Goal: Task Accomplishment & Management: Manage account settings

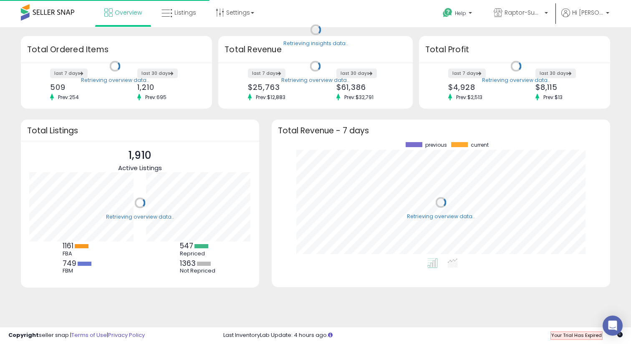
scroll to position [116, 322]
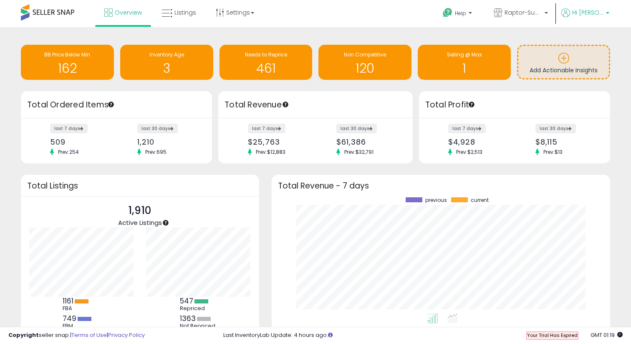
click at [589, 13] on span "Hi [PERSON_NAME]" at bounding box center [588, 12] width 31 height 8
click at [586, 46] on link "Account" at bounding box center [591, 45] width 22 height 8
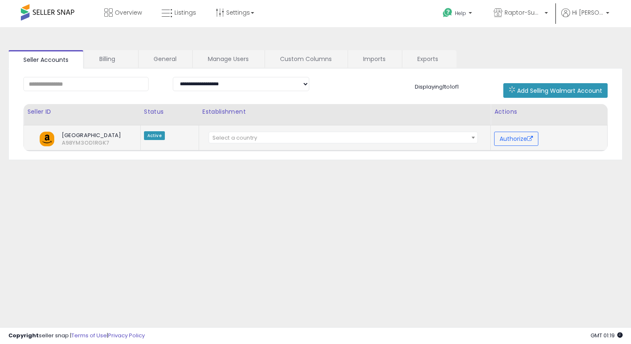
click at [457, 136] on span "Select a country" at bounding box center [343, 138] width 269 height 12
click at [528, 187] on div "**********" at bounding box center [315, 208] width 623 height 347
click at [513, 141] on button "Authorize" at bounding box center [516, 139] width 44 height 14
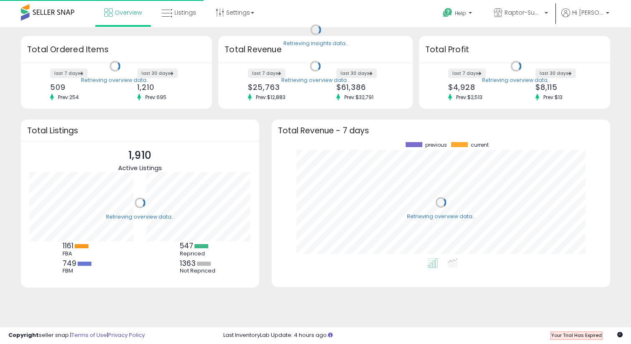
scroll to position [116, 322]
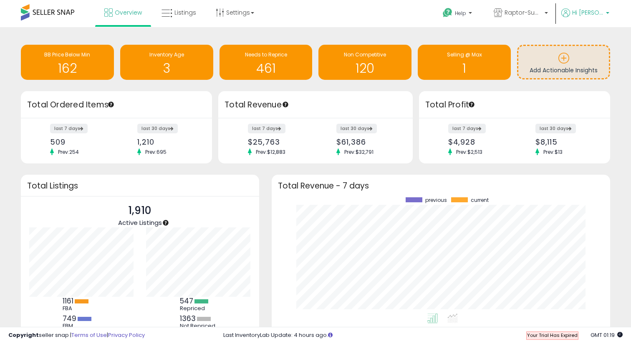
click at [582, 17] on p "Hi [PERSON_NAME]" at bounding box center [586, 13] width 48 height 10
click at [585, 41] on li "Account" at bounding box center [590, 45] width 35 height 21
click at [585, 45] on link "Account" at bounding box center [591, 45] width 22 height 8
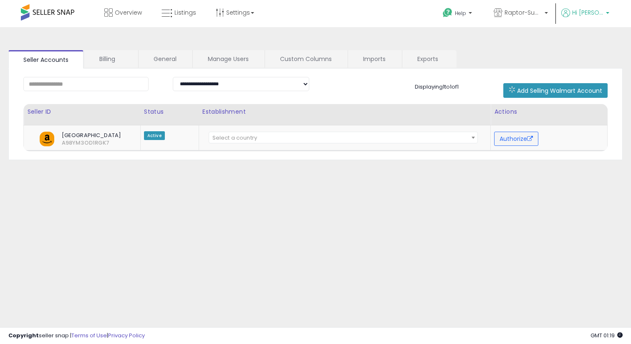
click at [575, 17] on p "Hi [PERSON_NAME]" at bounding box center [586, 13] width 48 height 10
click at [590, 63] on link "Profile" at bounding box center [591, 67] width 17 height 8
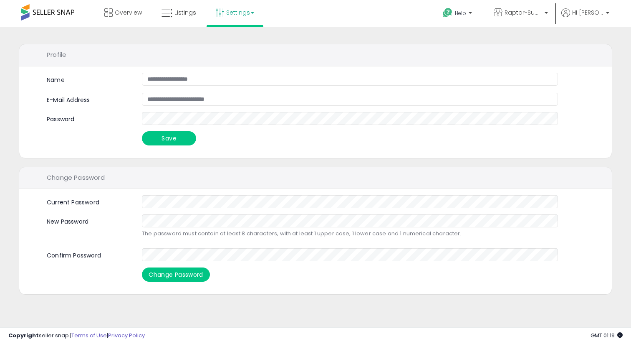
click at [242, 13] on link "Settings" at bounding box center [235, 12] width 51 height 25
click at [229, 65] on link "User settings" at bounding box center [235, 65] width 35 height 8
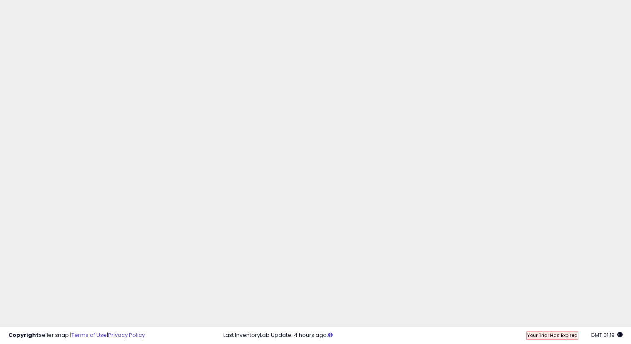
click at [559, 335] on span "Your Trial Has Expired" at bounding box center [551, 335] width 51 height 7
click at [578, 335] on div "Last InventoryLab Update: 4 hours ago." at bounding box center [423, 335] width 400 height 8
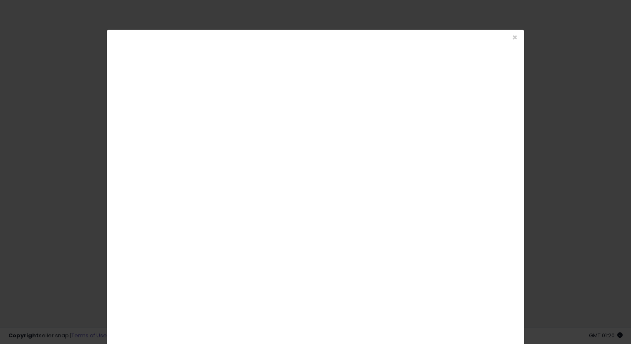
click at [616, 343] on div at bounding box center [315, 344] width 631 height 0
click at [54, 120] on div "× Close" at bounding box center [315, 172] width 631 height 344
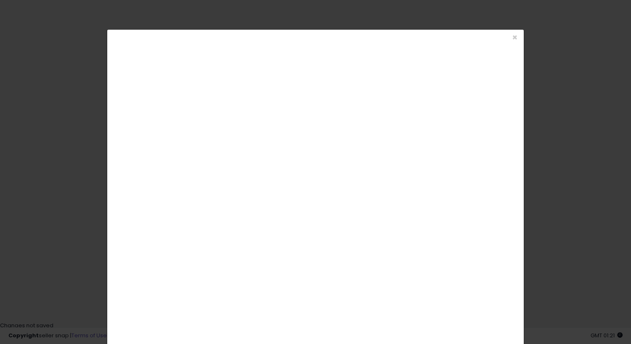
click at [112, 19] on div "× Close" at bounding box center [315, 172] width 631 height 344
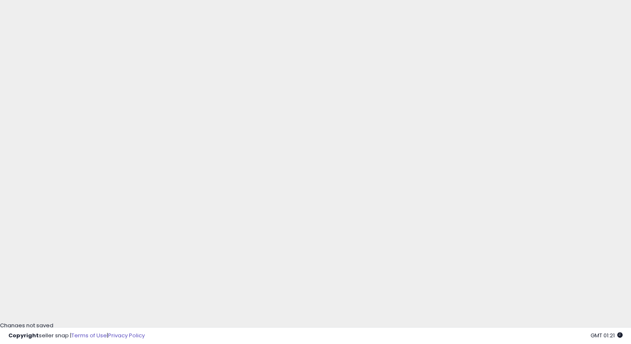
scroll to position [0, 0]
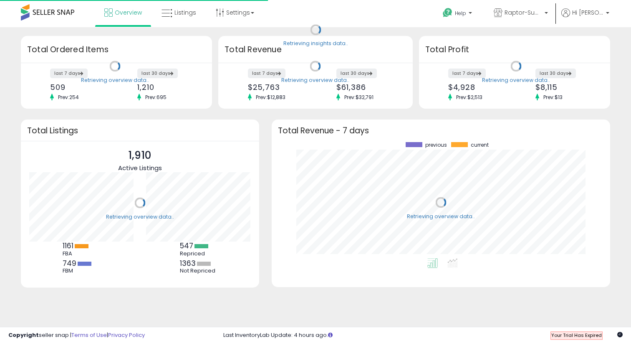
scroll to position [116, 322]
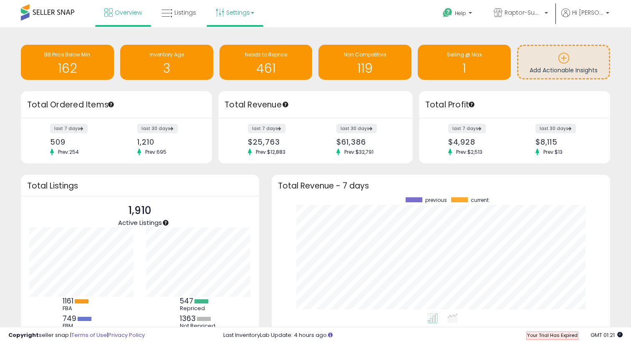
click at [235, 17] on link "Settings" at bounding box center [235, 12] width 51 height 25
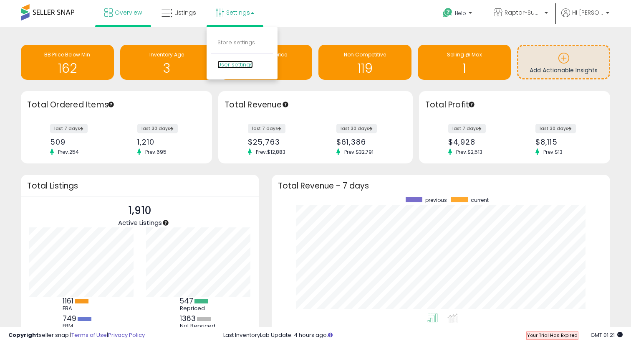
click at [227, 65] on link "User settings" at bounding box center [235, 65] width 35 height 8
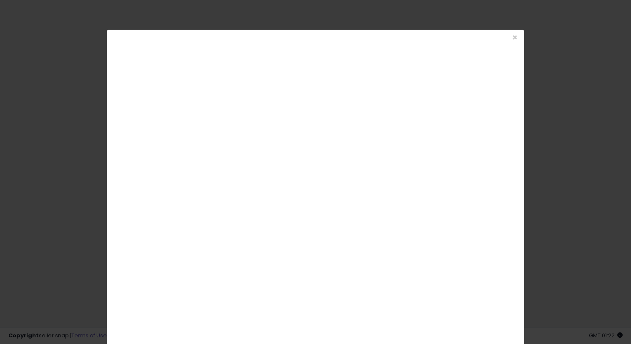
click at [620, 343] on div at bounding box center [315, 344] width 631 height 0
click at [558, 122] on div "× Close" at bounding box center [315, 172] width 631 height 344
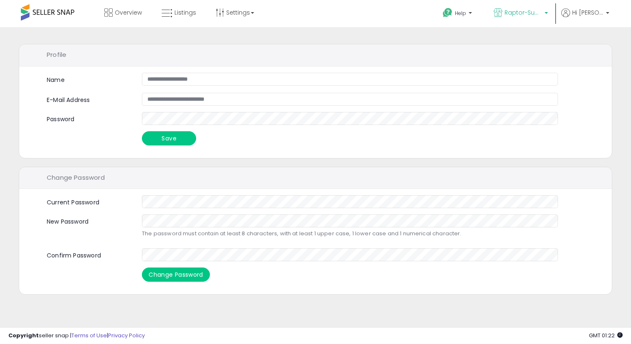
click at [534, 10] on span "Raptor-Supply LLC" at bounding box center [524, 12] width 38 height 8
click at [578, 19] on link "Hi [PERSON_NAME]" at bounding box center [586, 17] width 48 height 19
click at [588, 45] on link "Account" at bounding box center [591, 45] width 22 height 8
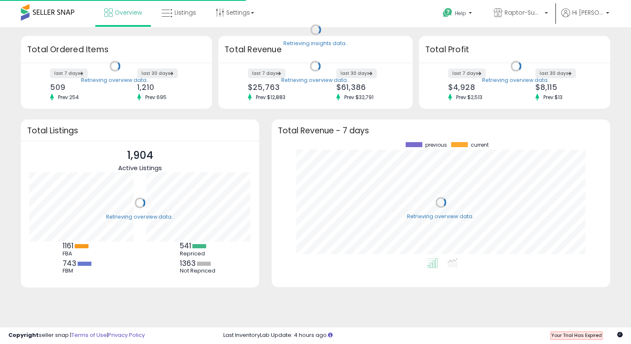
scroll to position [116, 322]
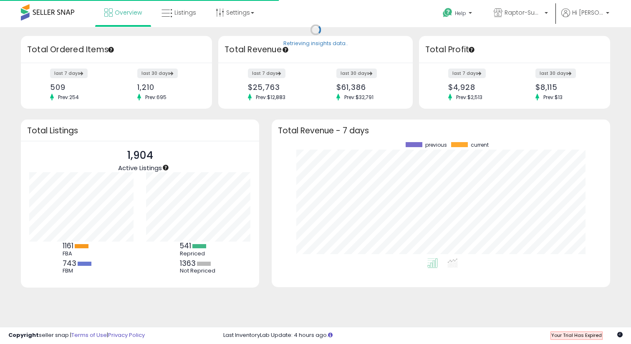
click at [56, 11] on span at bounding box center [47, 12] width 53 height 16
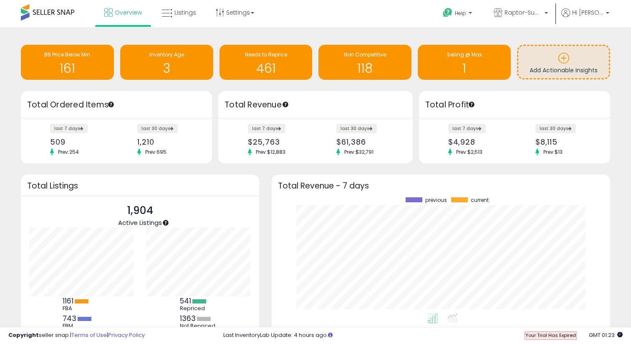
click at [25, 14] on span at bounding box center [47, 12] width 53 height 16
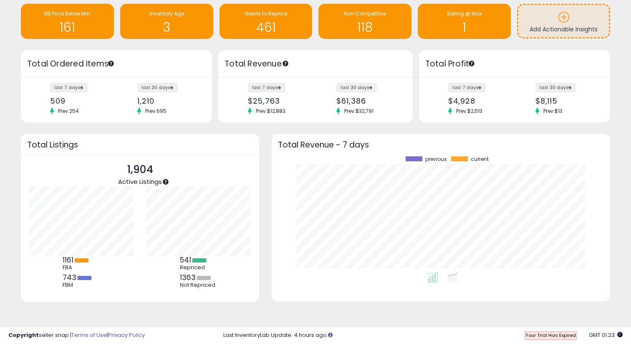
scroll to position [0, 0]
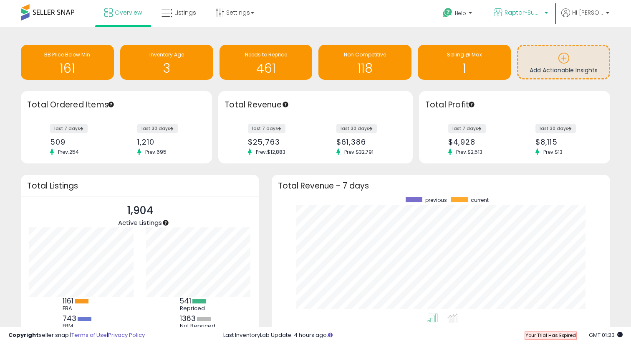
click at [533, 12] on span "Raptor-Supply LLC" at bounding box center [524, 12] width 38 height 8
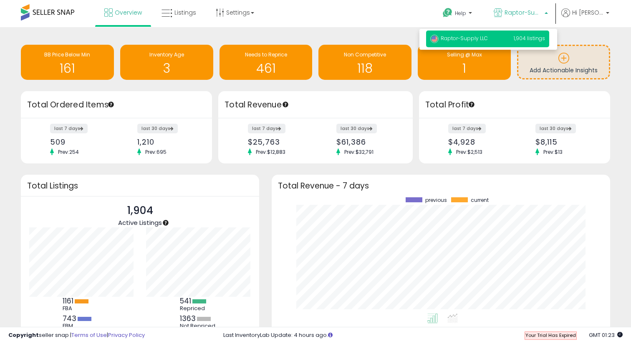
click at [511, 44] on p "Raptor-Supply LLC 1,904 listings" at bounding box center [487, 38] width 123 height 17
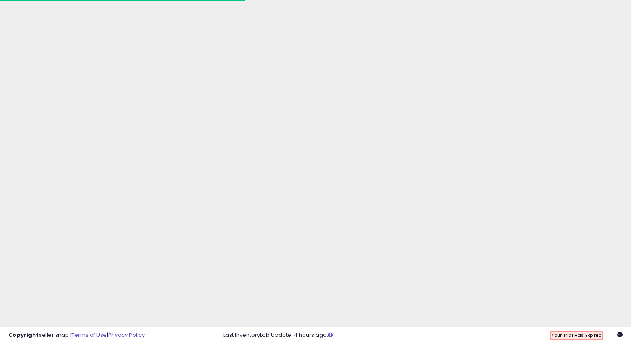
scroll to position [116, 322]
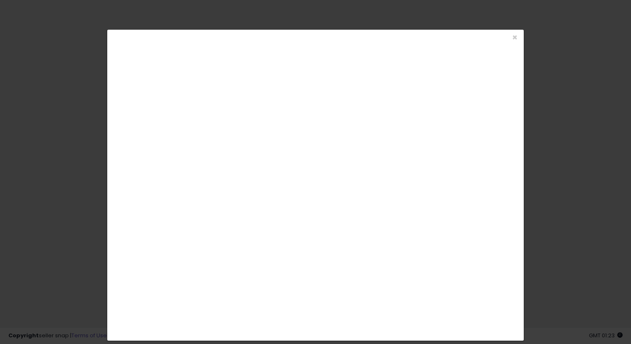
click at [616, 343] on div at bounding box center [315, 344] width 631 height 0
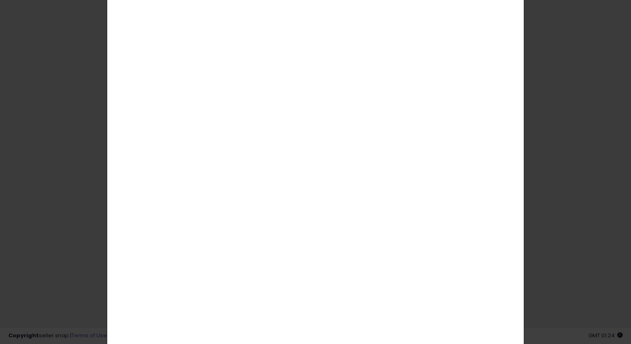
scroll to position [145, 0]
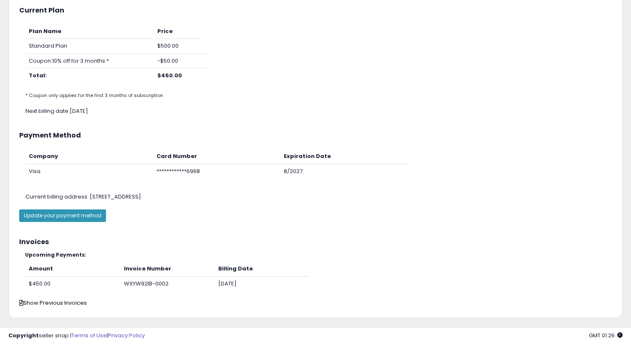
scroll to position [95, 0]
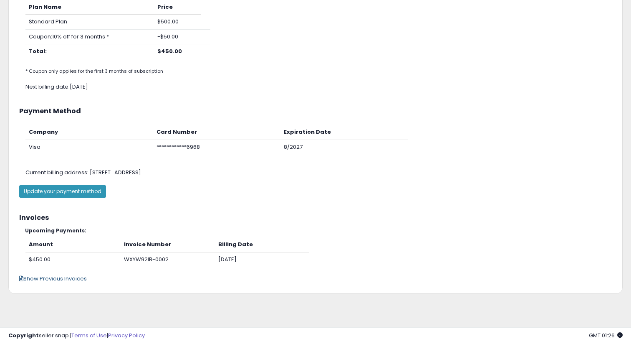
click at [66, 277] on span "Show Previous Invoices" at bounding box center [53, 278] width 68 height 8
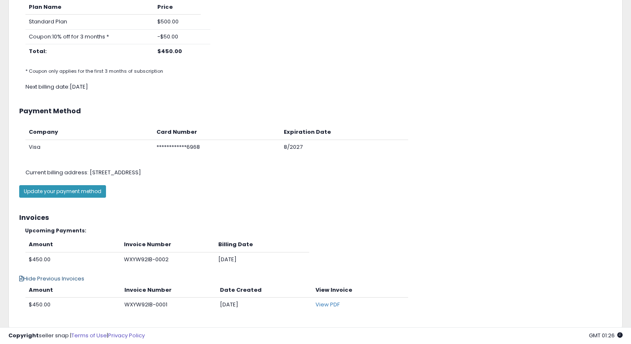
click at [66, 277] on span "Hide Previous Invoices" at bounding box center [51, 278] width 65 height 8
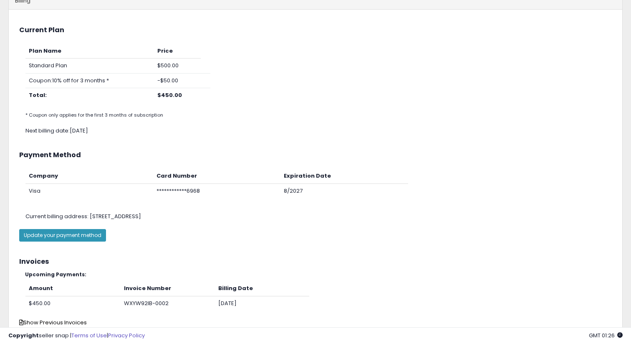
scroll to position [0, 0]
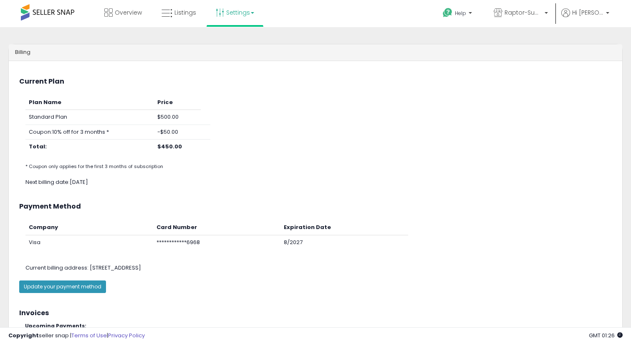
click at [245, 17] on link "Settings" at bounding box center [235, 12] width 51 height 25
click at [237, 46] on link "Store settings" at bounding box center [237, 42] width 38 height 8
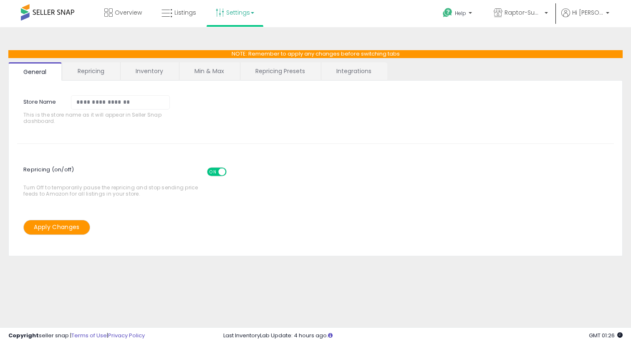
click at [244, 12] on link "Settings" at bounding box center [235, 12] width 51 height 25
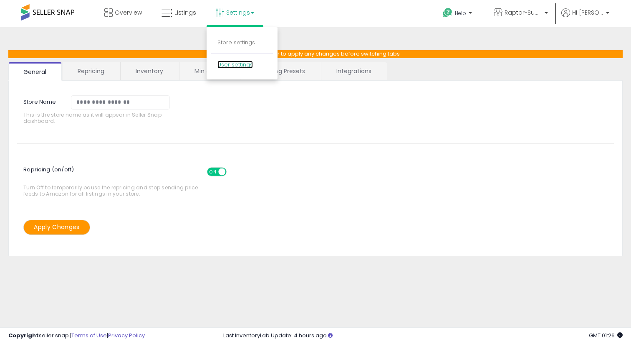
click at [237, 65] on link "User settings" at bounding box center [235, 65] width 35 height 8
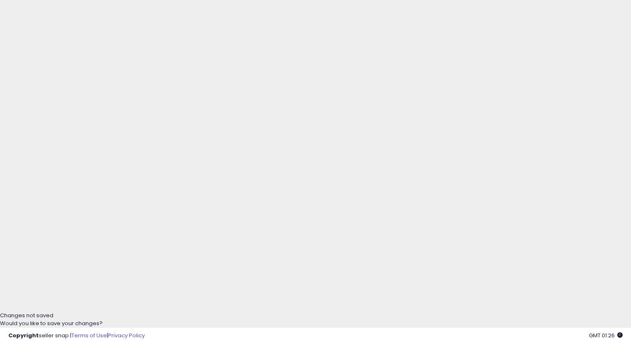
scroll to position [23, 0]
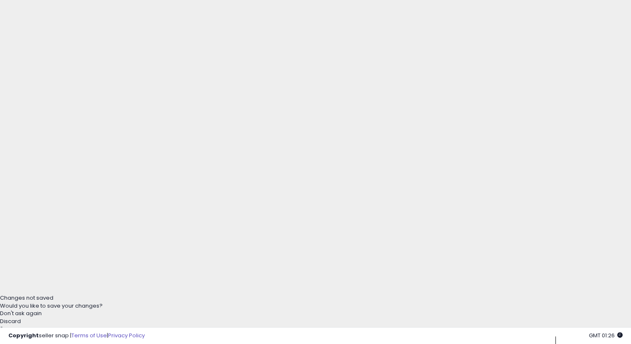
type input "**********"
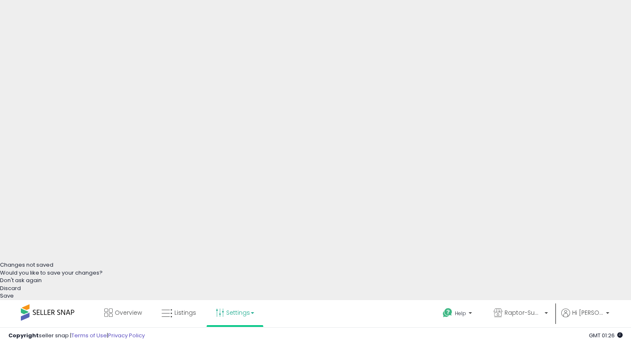
scroll to position [87, 0]
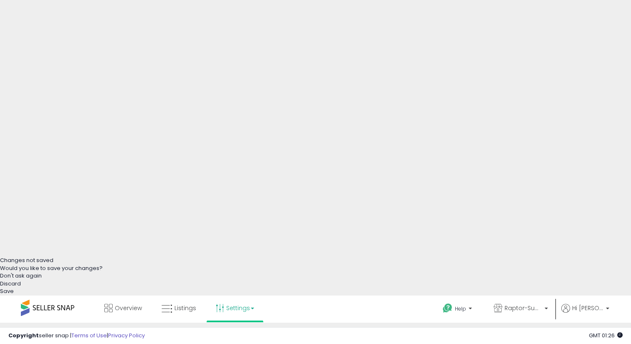
type input "**********"
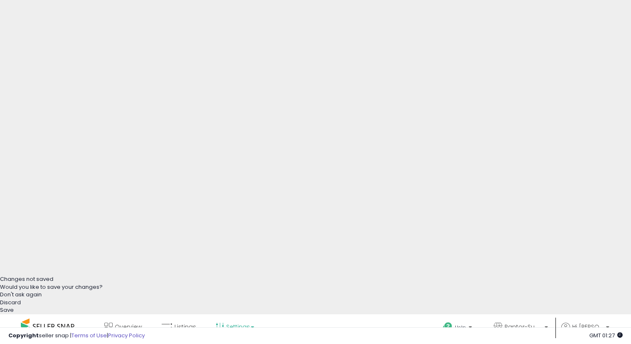
scroll to position [68, 0]
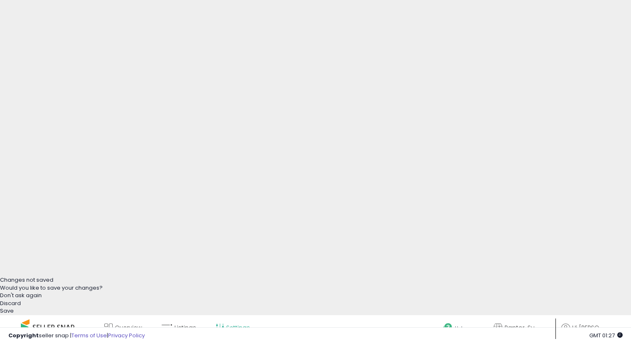
select select "******"
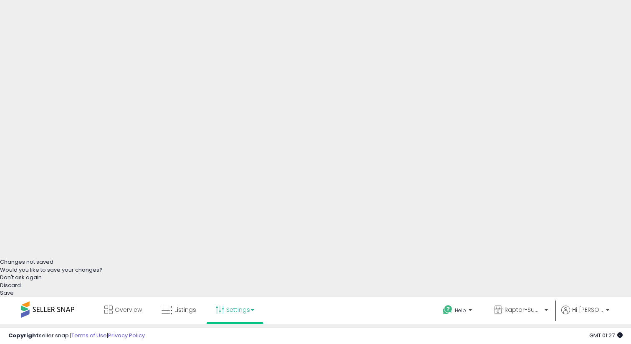
scroll to position [85, 0]
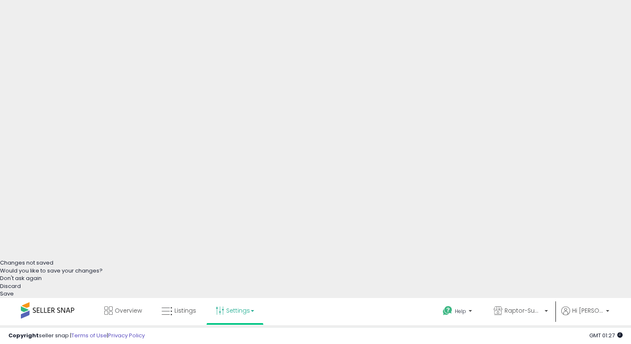
select select "*********"
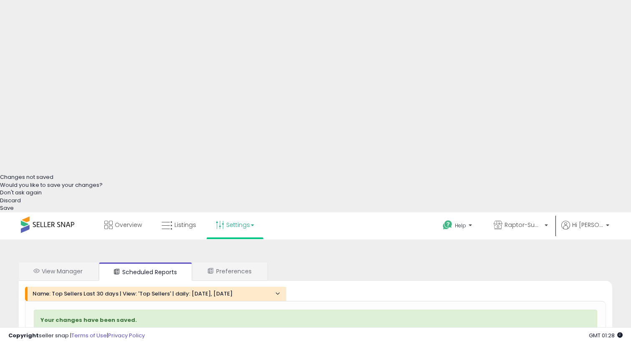
scroll to position [173, 0]
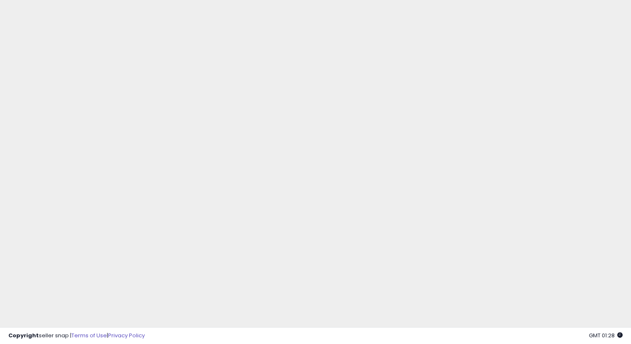
scroll to position [0, 0]
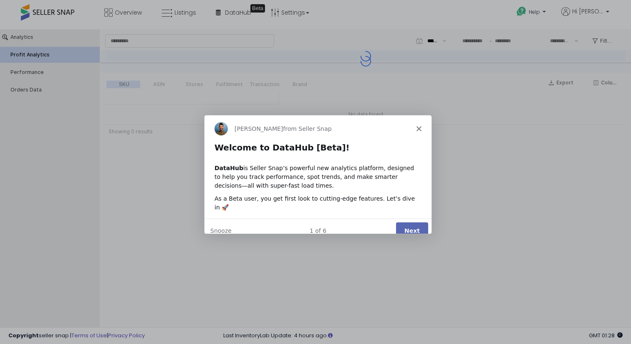
type input "***"
click at [407, 221] on button "Next" at bounding box center [412, 229] width 32 height 17
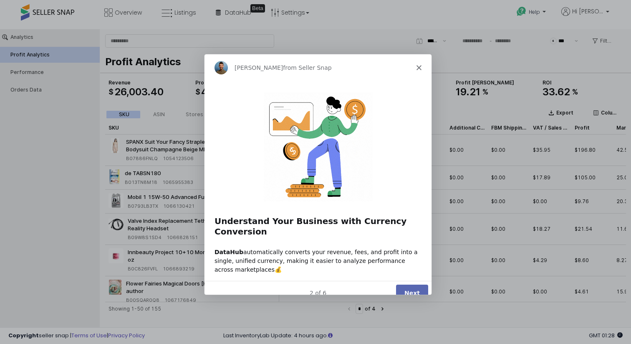
click at [415, 66] on div "Adrian from Seller Snap" at bounding box center [317, 67] width 227 height 27
click at [418, 68] on polygon "Close" at bounding box center [418, 67] width 5 height 5
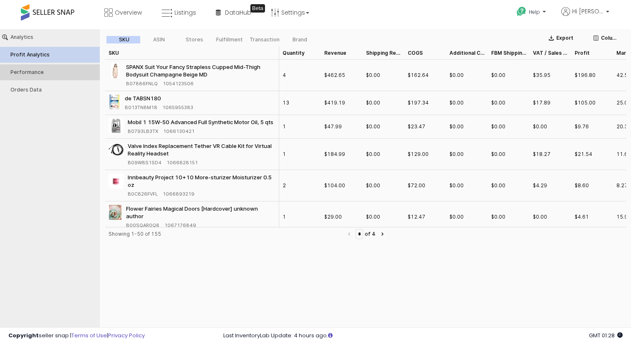
click at [24, 66] on button "Performance" at bounding box center [50, 72] width 106 height 16
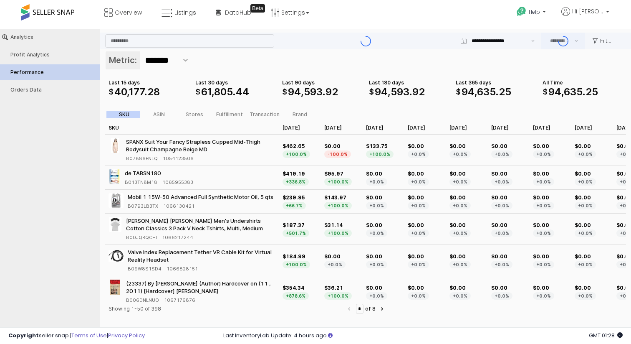
type input "***"
click at [160, 116] on div "ASIN" at bounding box center [159, 115] width 12 height 6
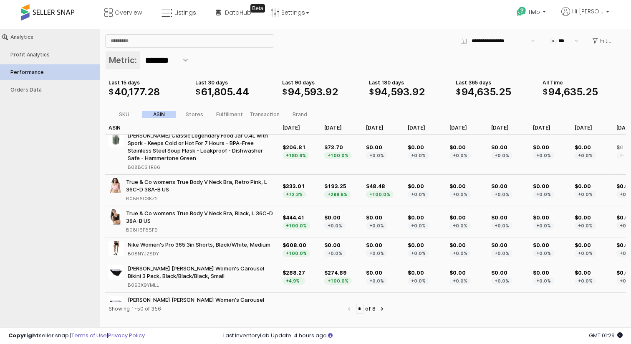
scroll to position [922, 1]
click at [55, 11] on span at bounding box center [47, 12] width 53 height 16
click at [124, 9] on span "Overview" at bounding box center [128, 12] width 27 height 8
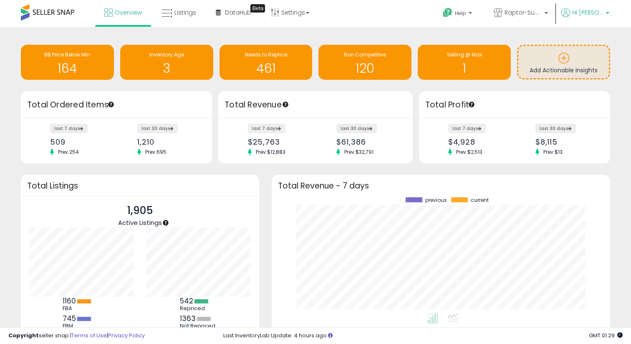
click at [587, 13] on span "Hi [PERSON_NAME]" at bounding box center [588, 12] width 31 height 8
click at [588, 42] on link "Account" at bounding box center [591, 45] width 22 height 8
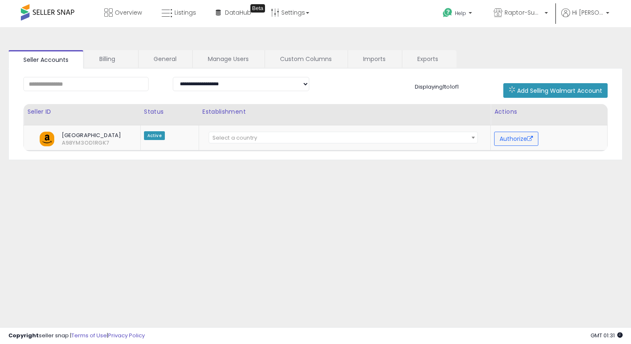
click at [588, 42] on div "**********" at bounding box center [315, 208] width 623 height 347
click at [523, 140] on button "Authorize" at bounding box center [516, 139] width 44 height 14
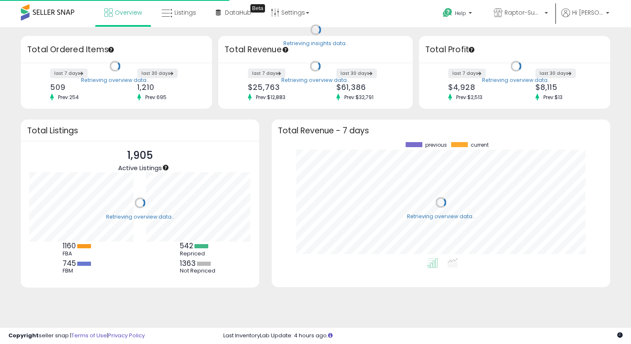
scroll to position [116, 322]
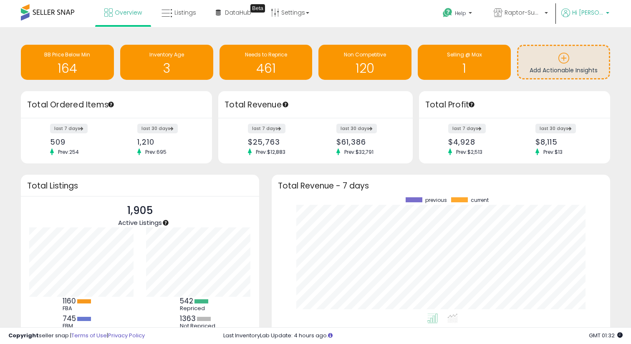
click at [586, 15] on span "Hi [PERSON_NAME]" at bounding box center [588, 12] width 31 height 8
click at [581, 42] on link "Account" at bounding box center [591, 45] width 22 height 8
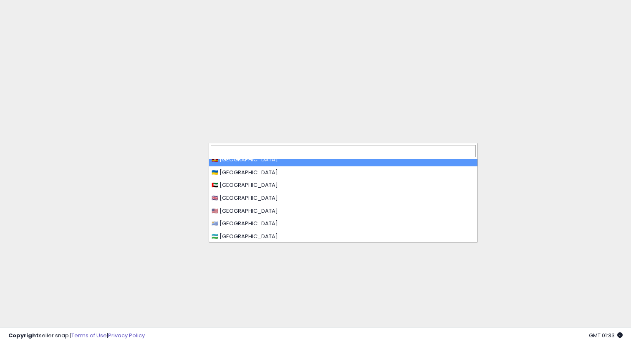
scroll to position [2635, 0]
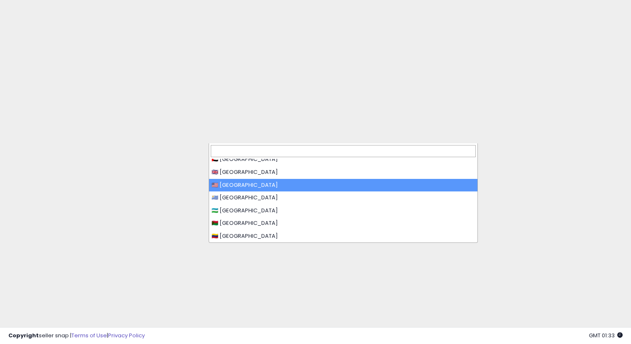
select select "**"
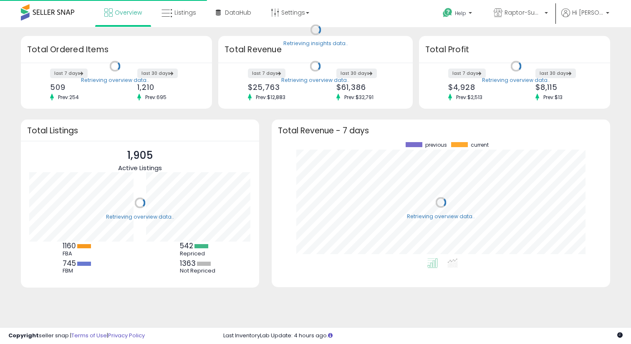
scroll to position [116, 322]
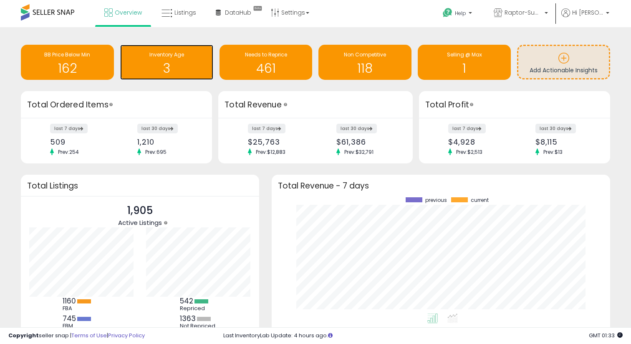
click at [139, 61] on h1 "3" at bounding box center [166, 68] width 85 height 14
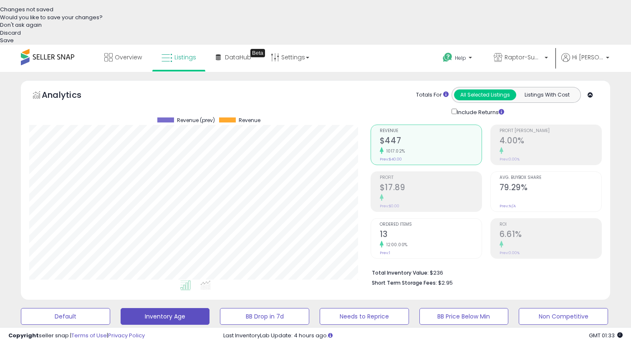
scroll to position [0, 189]
type input "**"
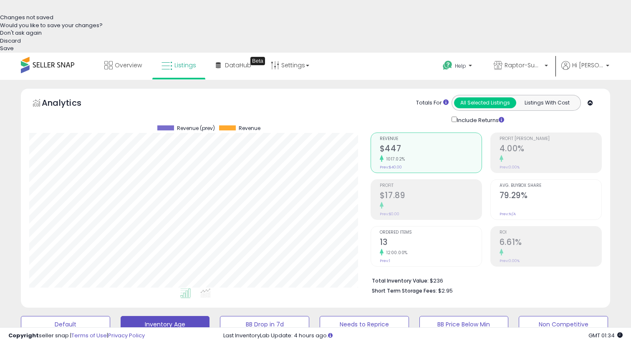
type input "*"
type input "**"
